Goal: Information Seeking & Learning: Compare options

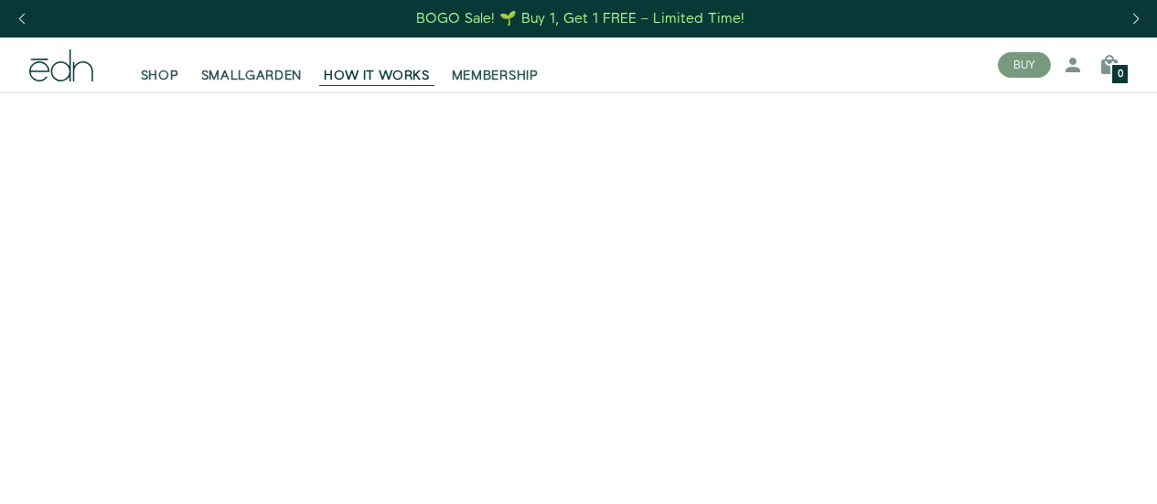
click at [164, 76] on span "SHOP" at bounding box center [160, 76] width 38 height 18
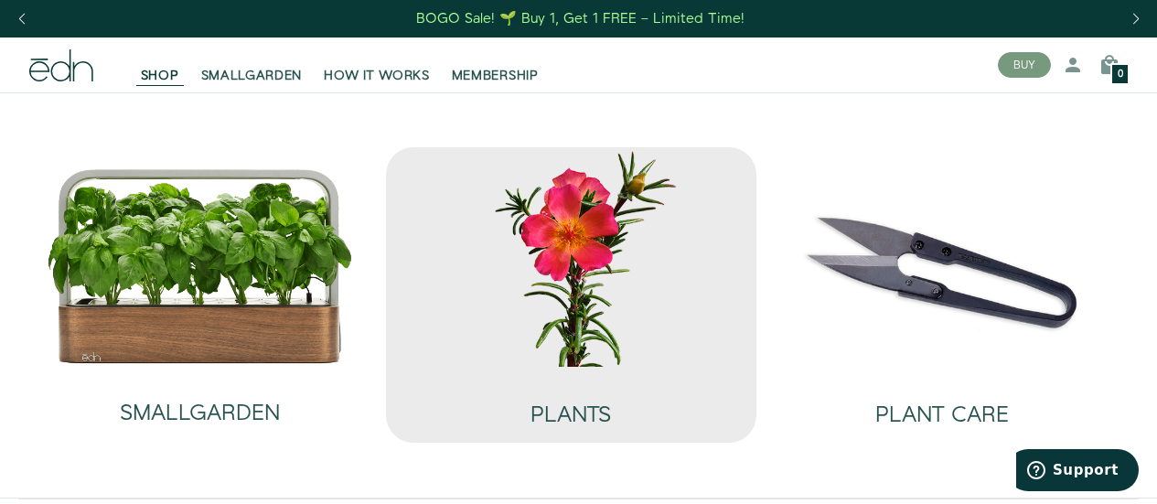
click at [588, 275] on img at bounding box center [571, 256] width 342 height 219
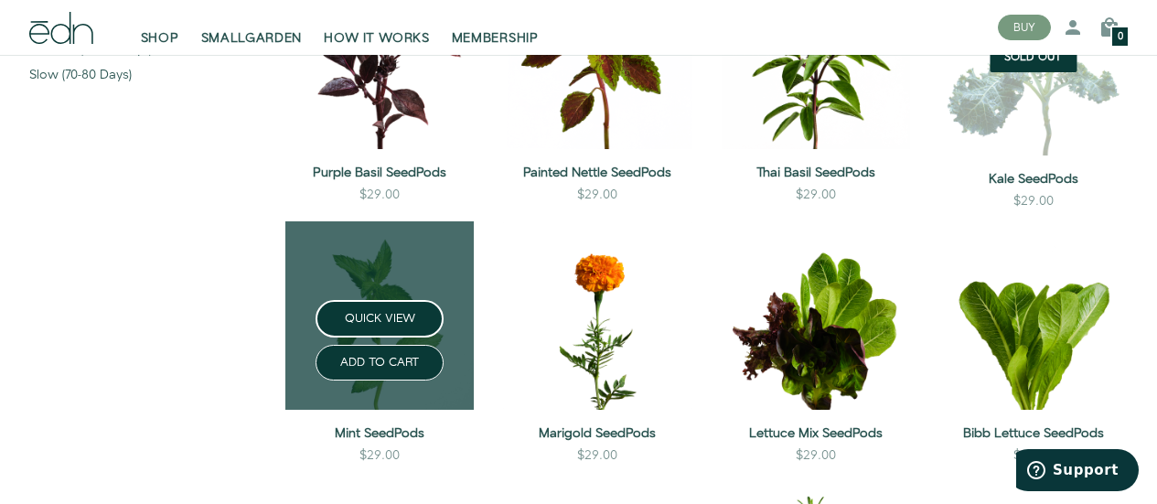
scroll to position [731, 0]
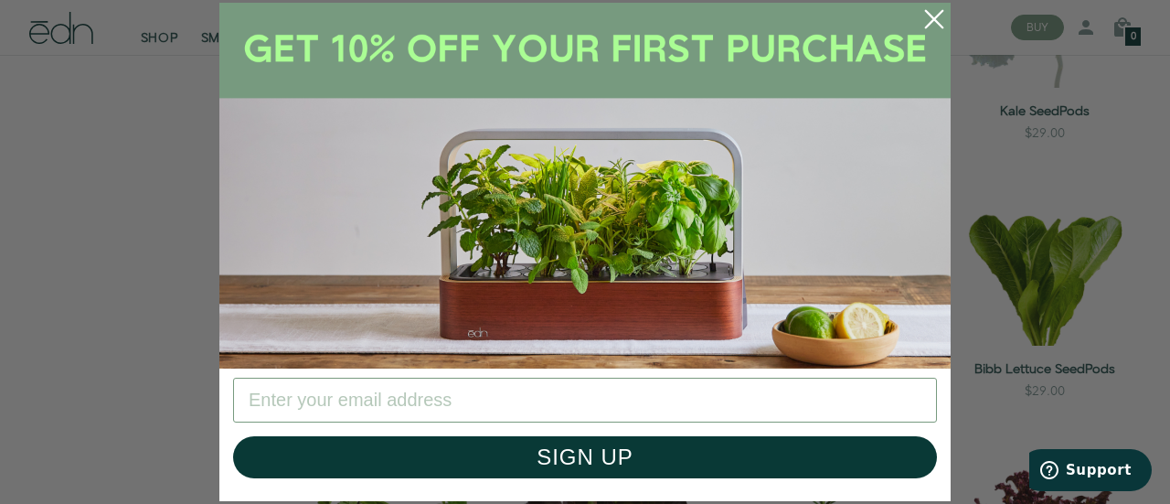
click at [933, 16] on icon "Close dialog" at bounding box center [934, 19] width 42 height 42
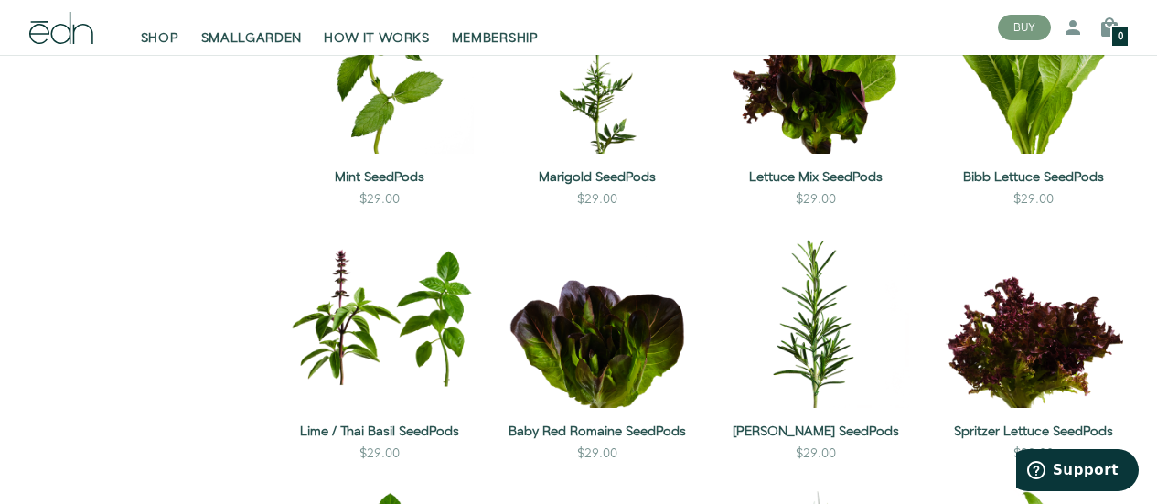
scroll to position [823, 0]
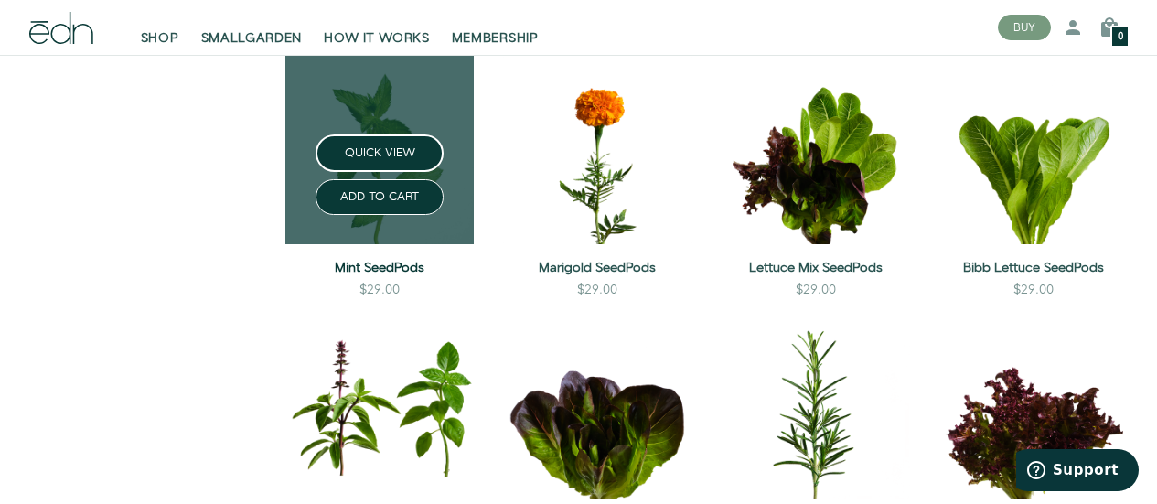
click at [402, 265] on link "Mint SeedPods" at bounding box center [379, 268] width 188 height 18
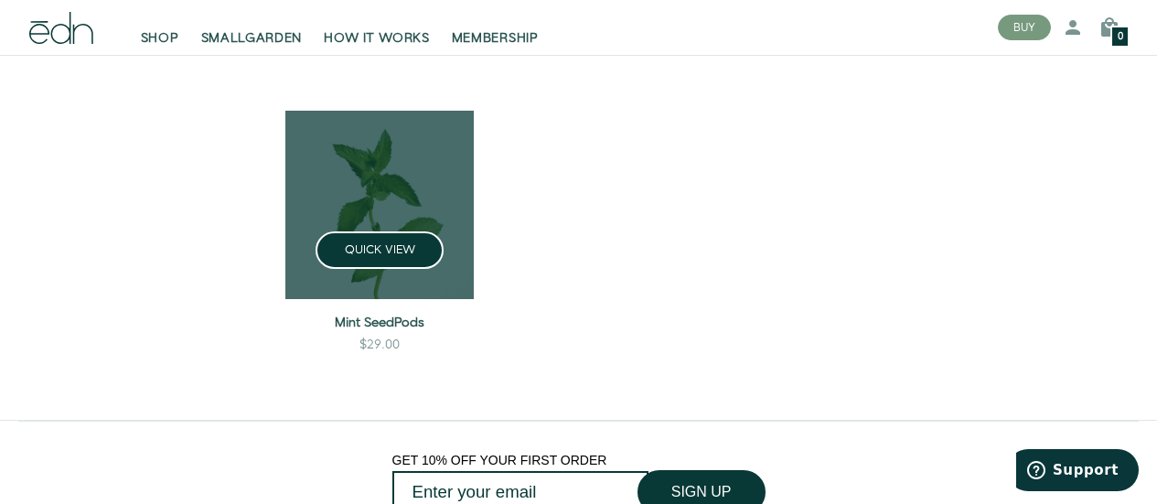
scroll to position [1829, 0]
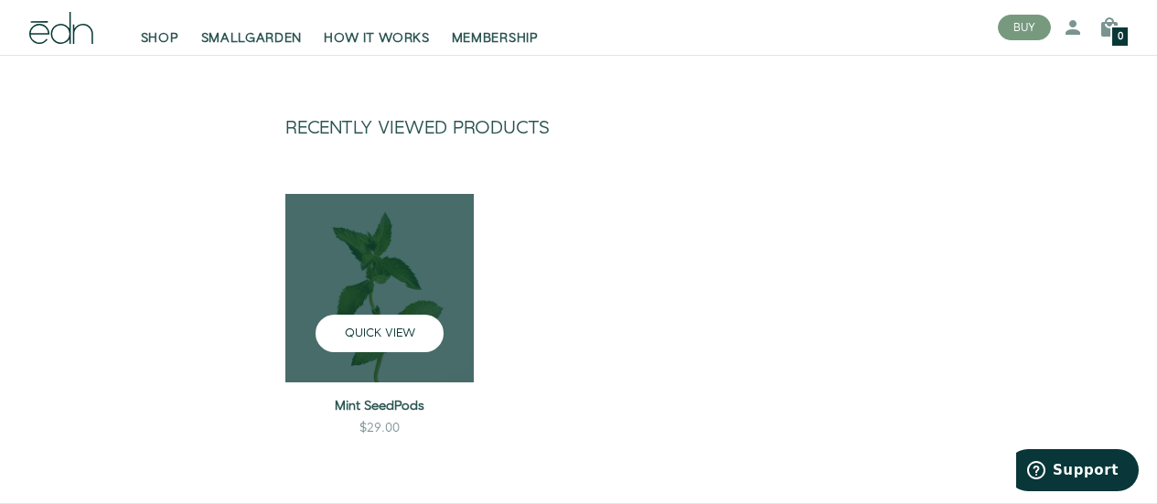
click at [360, 322] on button "QUICK VIEW" at bounding box center [379, 333] width 128 height 37
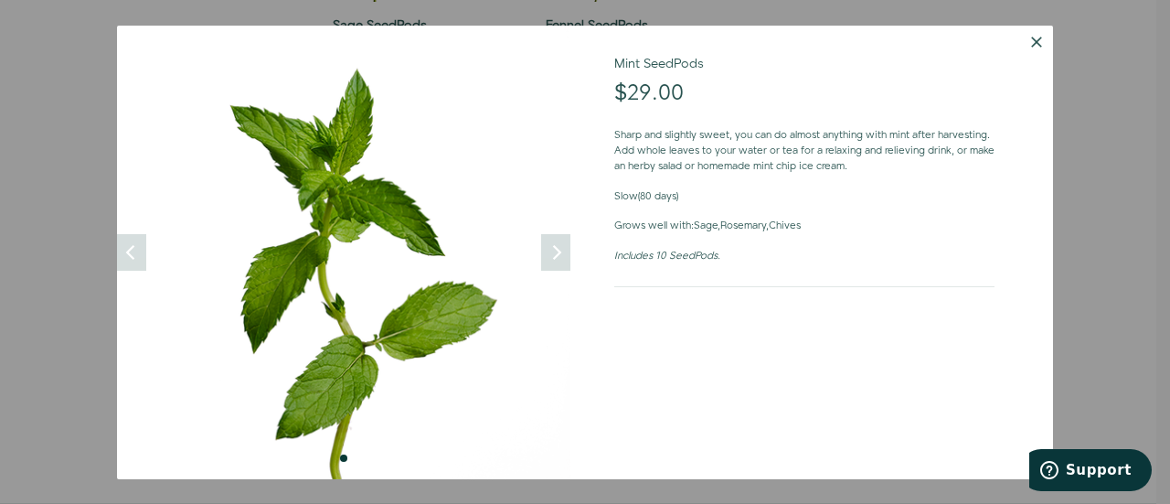
click at [1029, 39] on button "Dismiss" at bounding box center [1036, 42] width 33 height 33
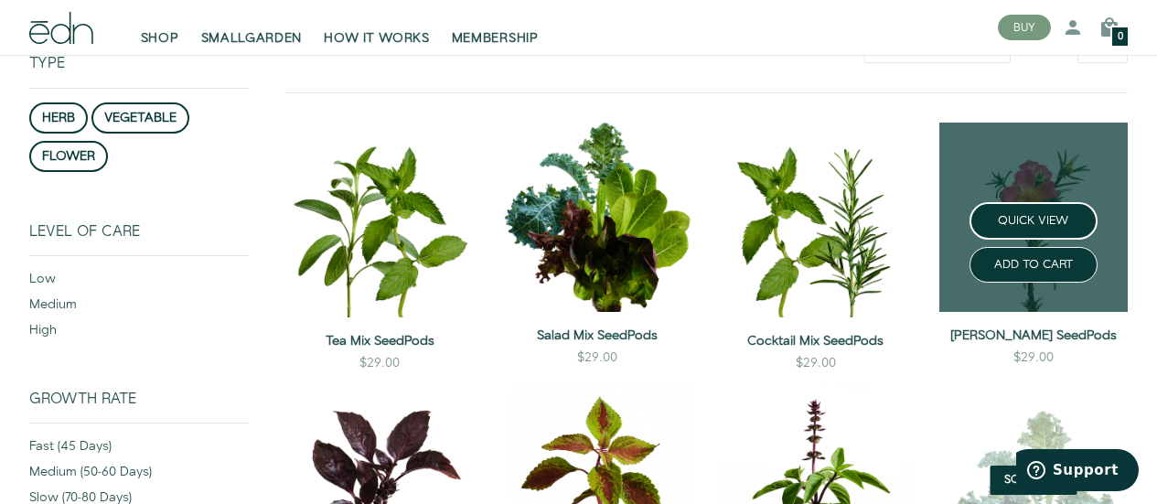
scroll to position [183, 0]
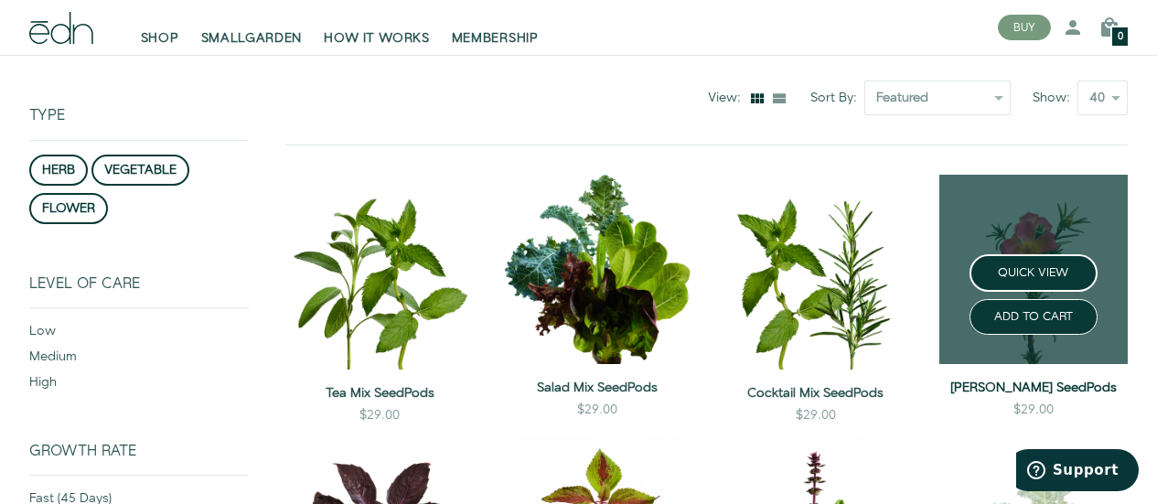
click at [1011, 388] on link "Moss Rose SeedPods" at bounding box center [1033, 388] width 188 height 18
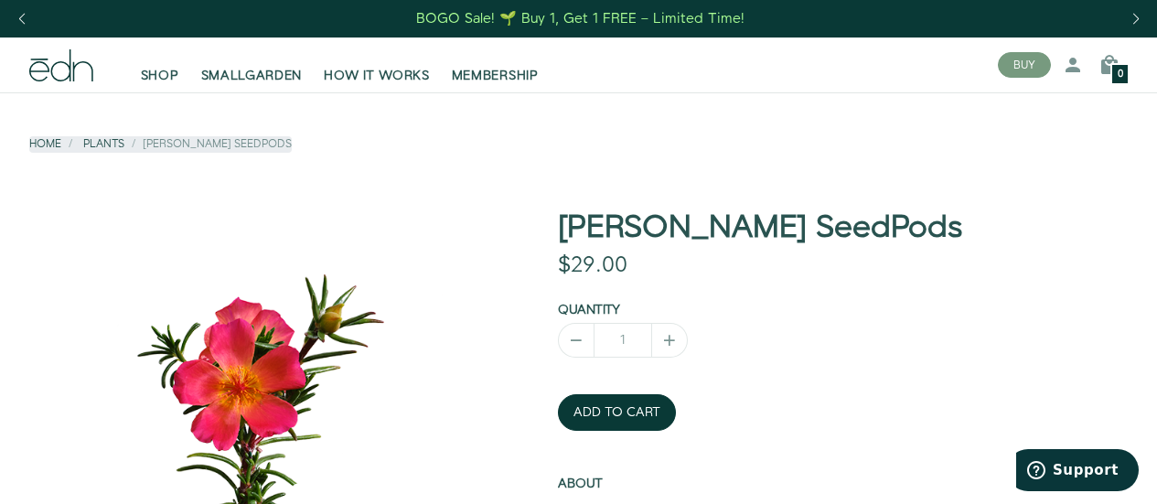
drag, startPoint x: 554, startPoint y: 226, endPoint x: 882, endPoint y: 221, distance: 328.2
click at [882, 221] on div "Moss Rose SeedPods $29.00 $0.00 Unavailable Default Title Quantity 1" at bounding box center [813, 504] width 657 height 587
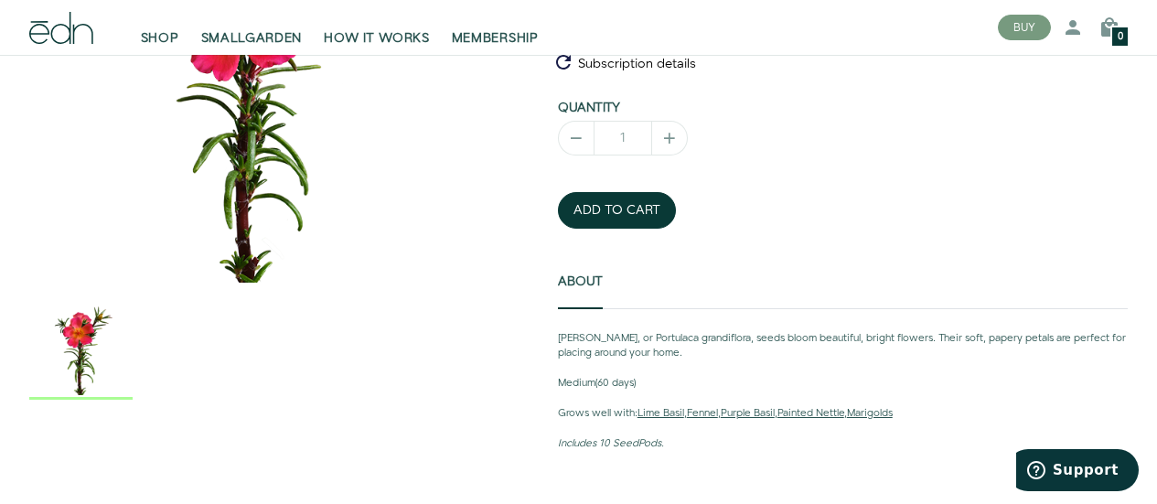
scroll to position [457, 0]
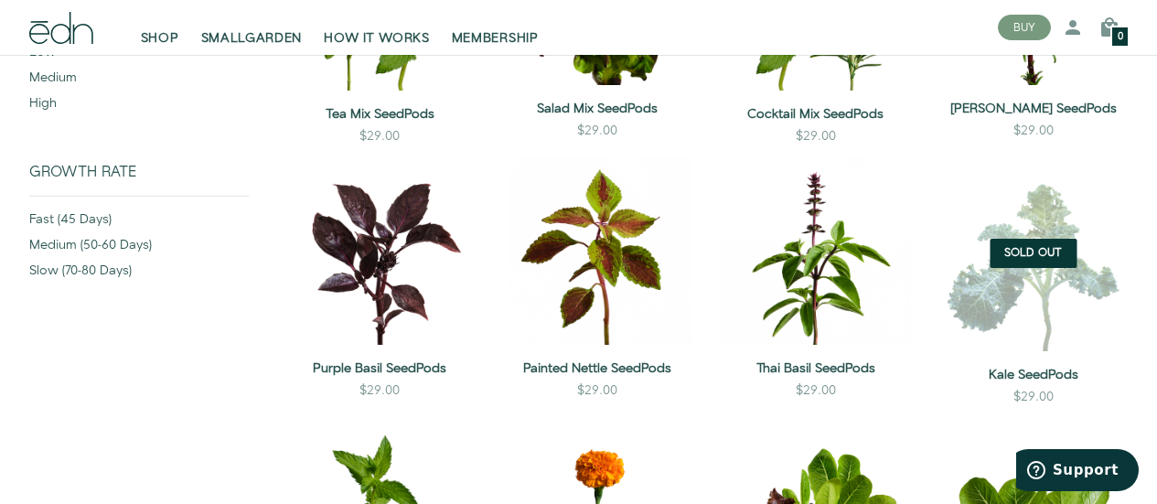
scroll to position [416, 0]
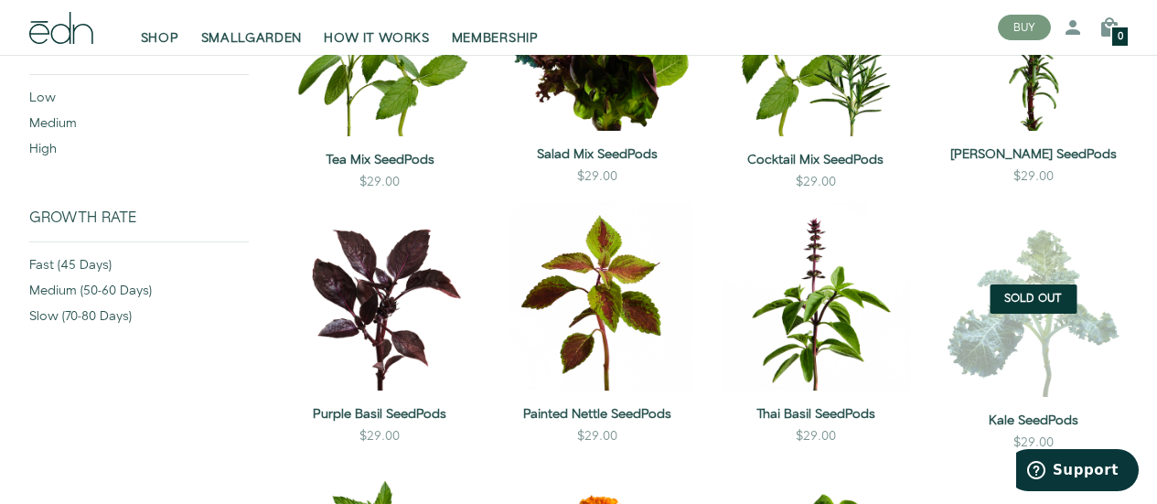
click at [1015, 367] on img at bounding box center [1033, 299] width 188 height 195
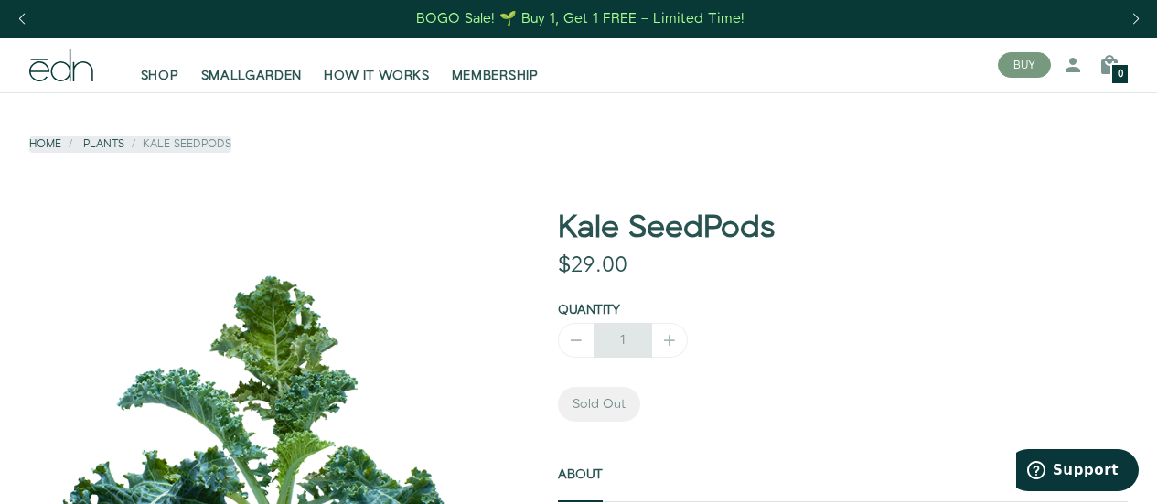
drag, startPoint x: 552, startPoint y: 220, endPoint x: 794, endPoint y: 243, distance: 242.4
click at [794, 243] on div "Kale SeedPods $29.00 $0.00 Unavailable Default Title - Sold Out Quantity 1 Sold…" at bounding box center [813, 503] width 657 height 584
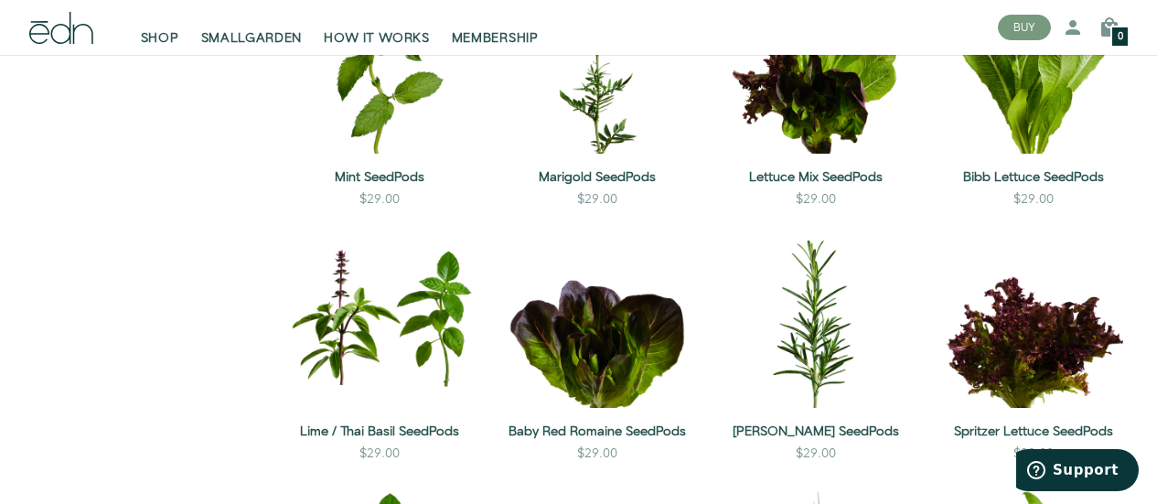
scroll to position [823, 0]
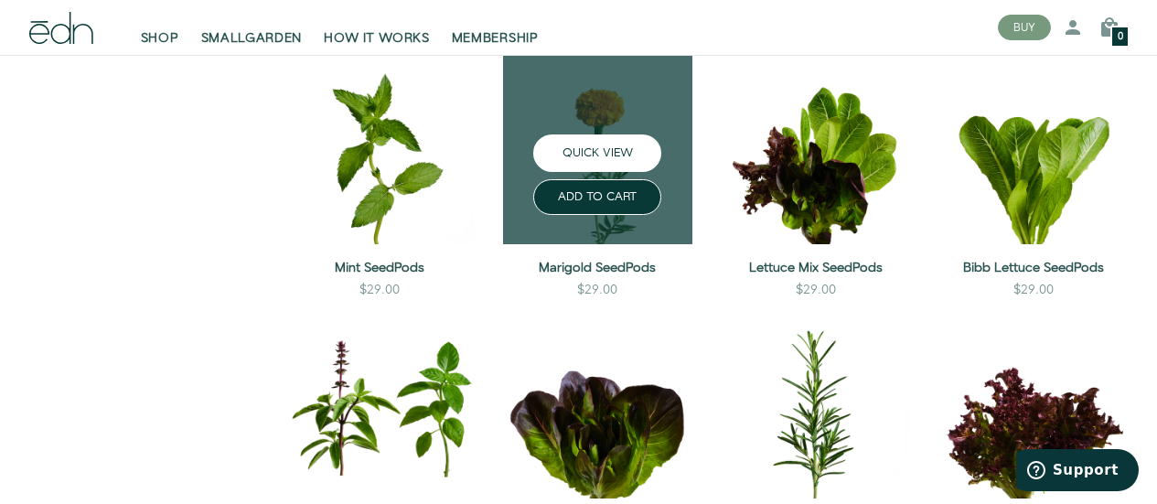
click at [625, 140] on button "QUICK VIEW" at bounding box center [597, 152] width 128 height 37
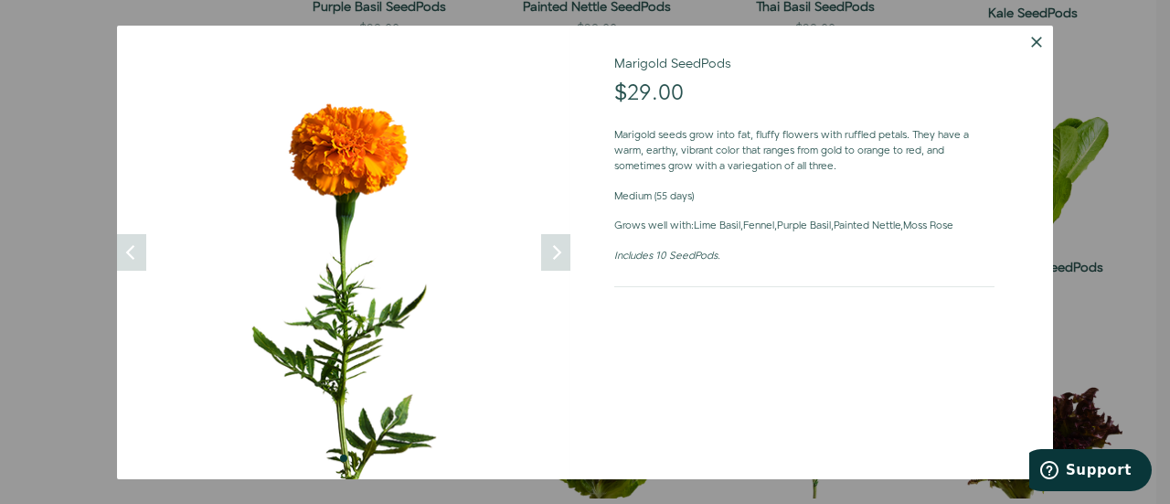
click at [1035, 43] on button "Dismiss" at bounding box center [1036, 42] width 33 height 33
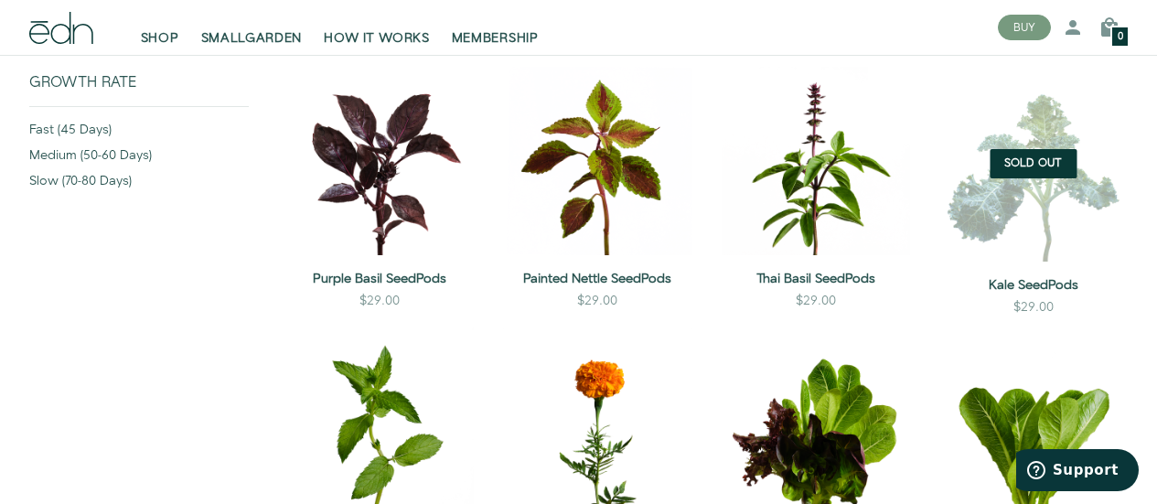
scroll to position [549, 0]
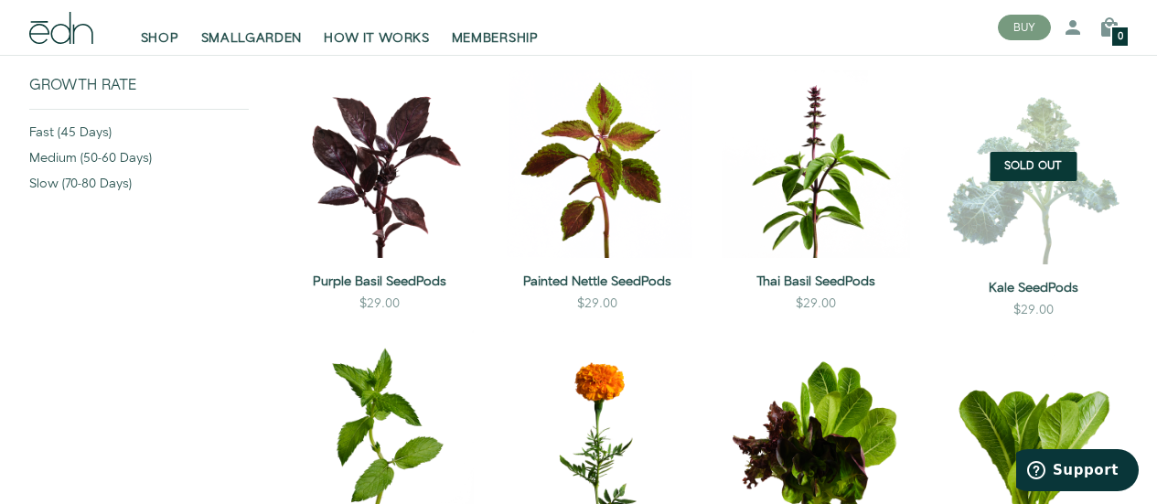
click at [1028, 233] on img at bounding box center [1033, 166] width 188 height 195
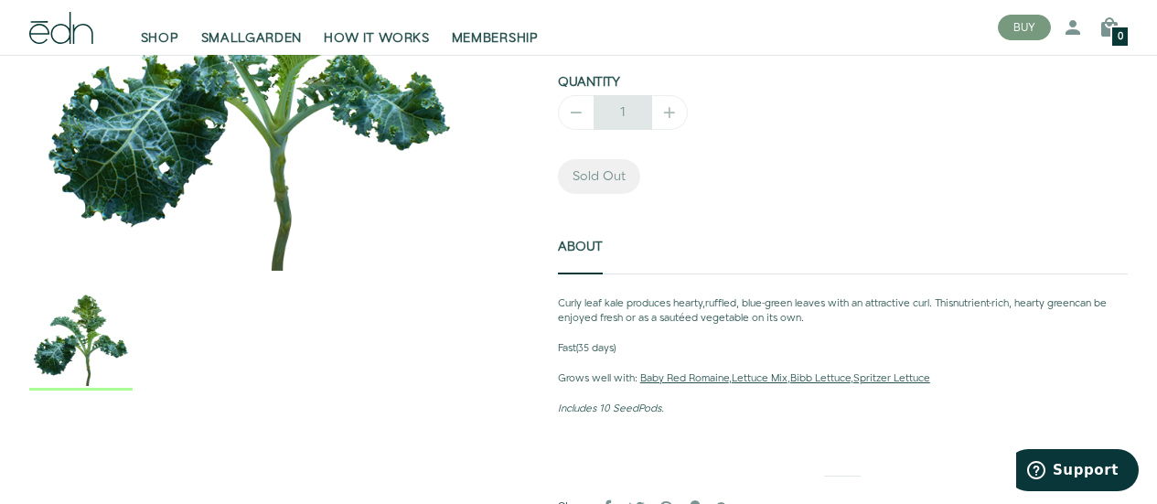
scroll to position [183, 0]
